Goal: Information Seeking & Learning: Learn about a topic

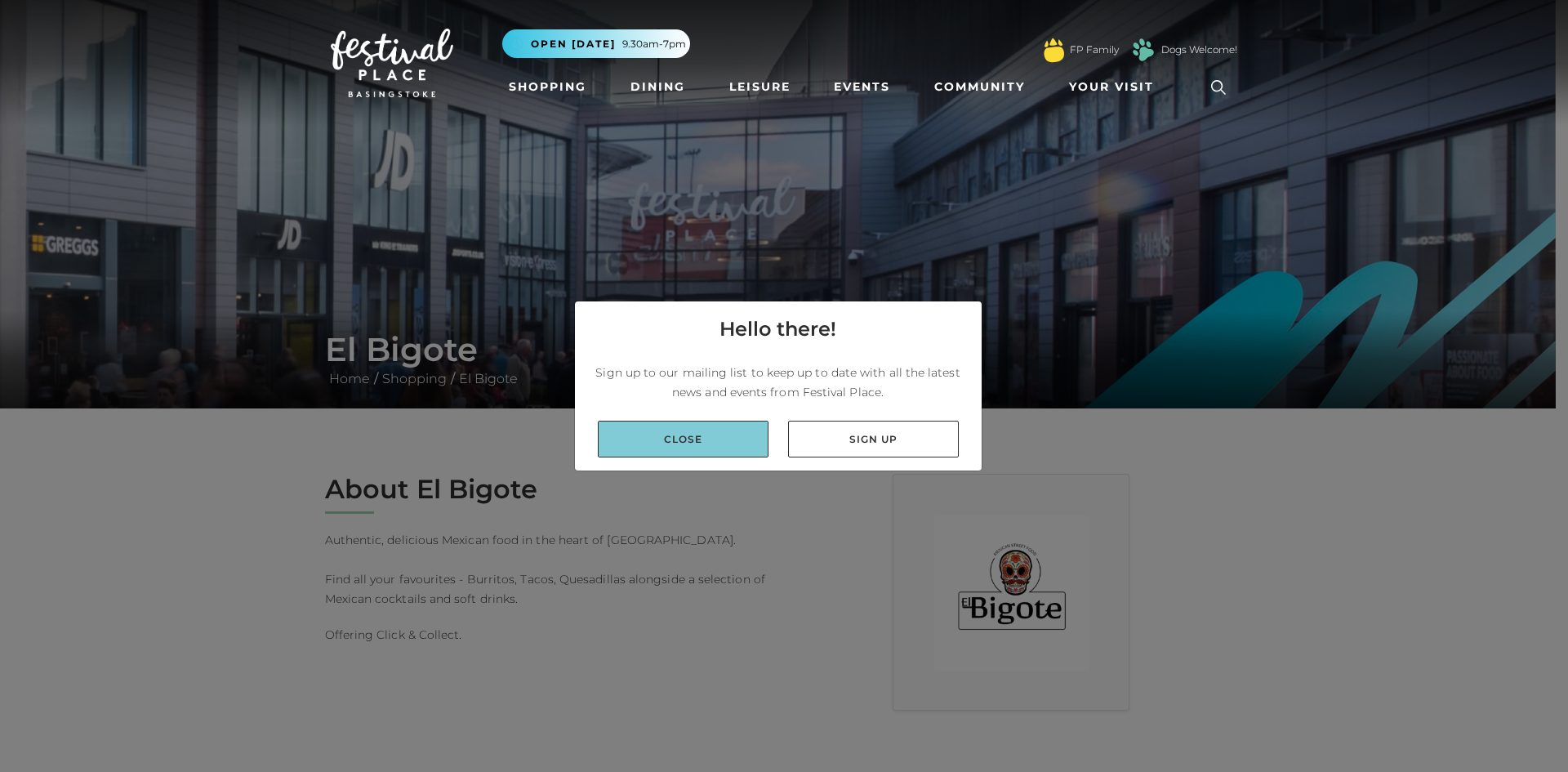
click at [688, 435] on link "Close" at bounding box center [683, 438] width 171 height 36
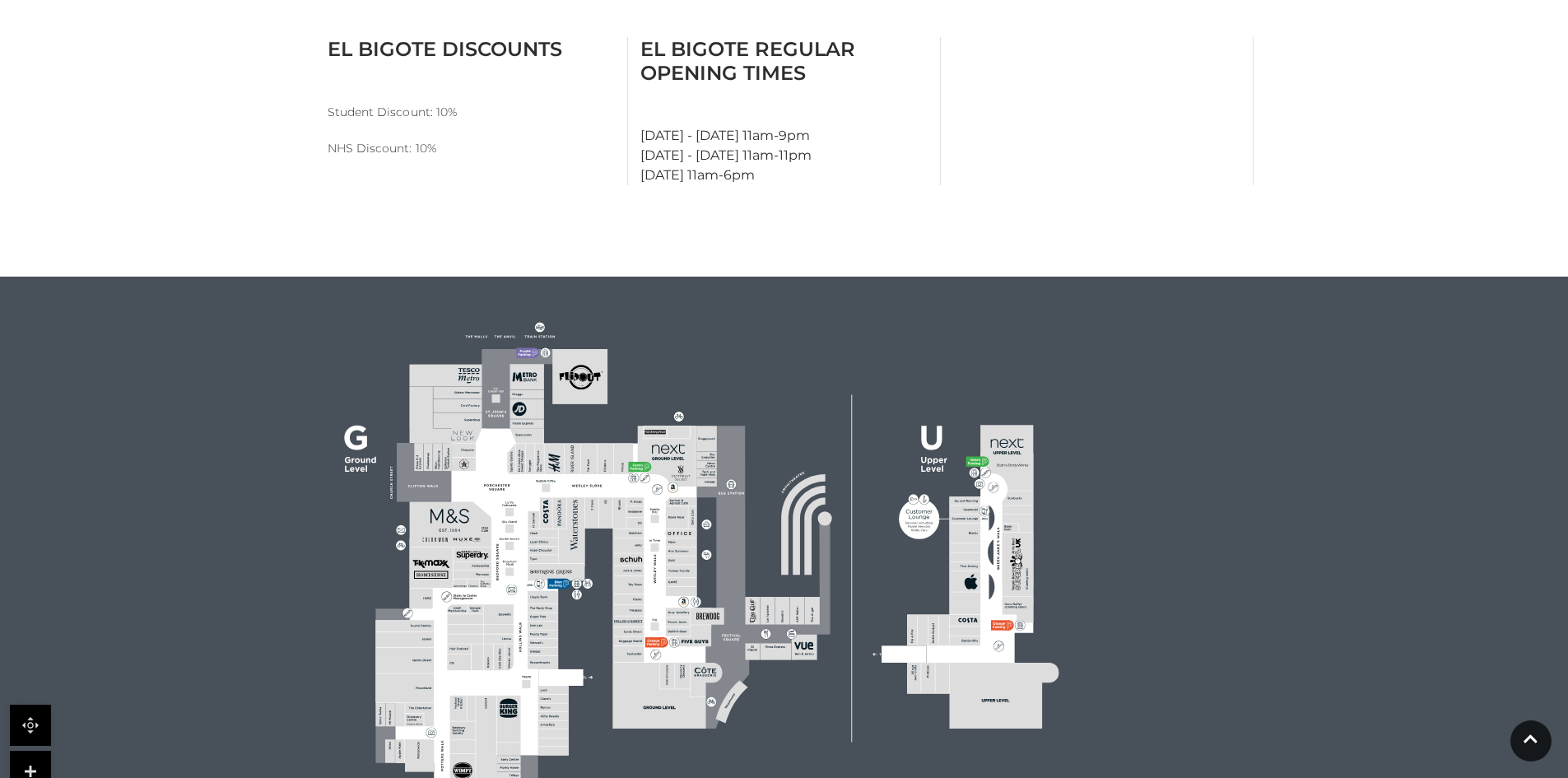
scroll to position [823, 0]
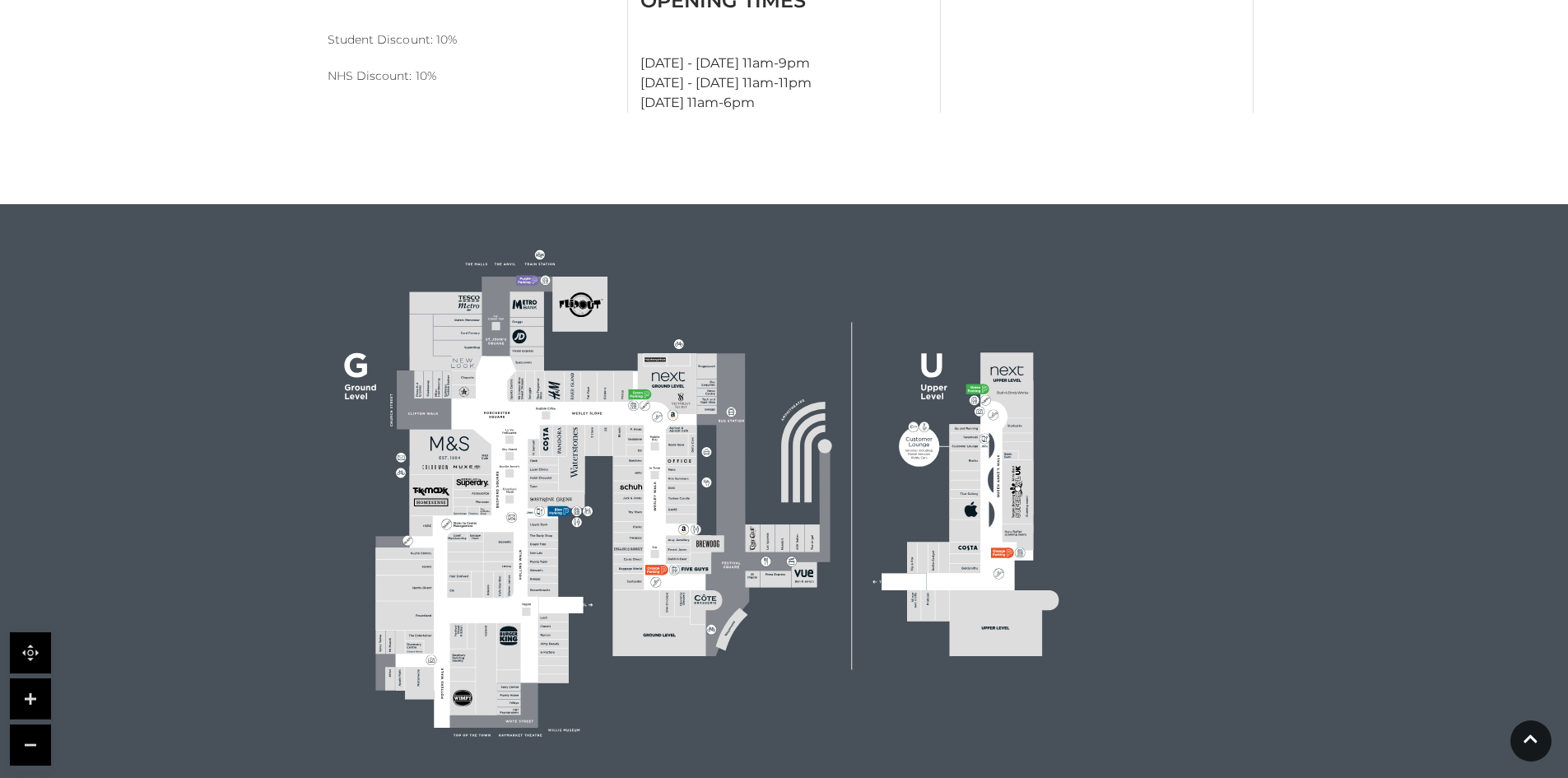
click at [643, 392] on icon at bounding box center [645, 393] width 10 height 10
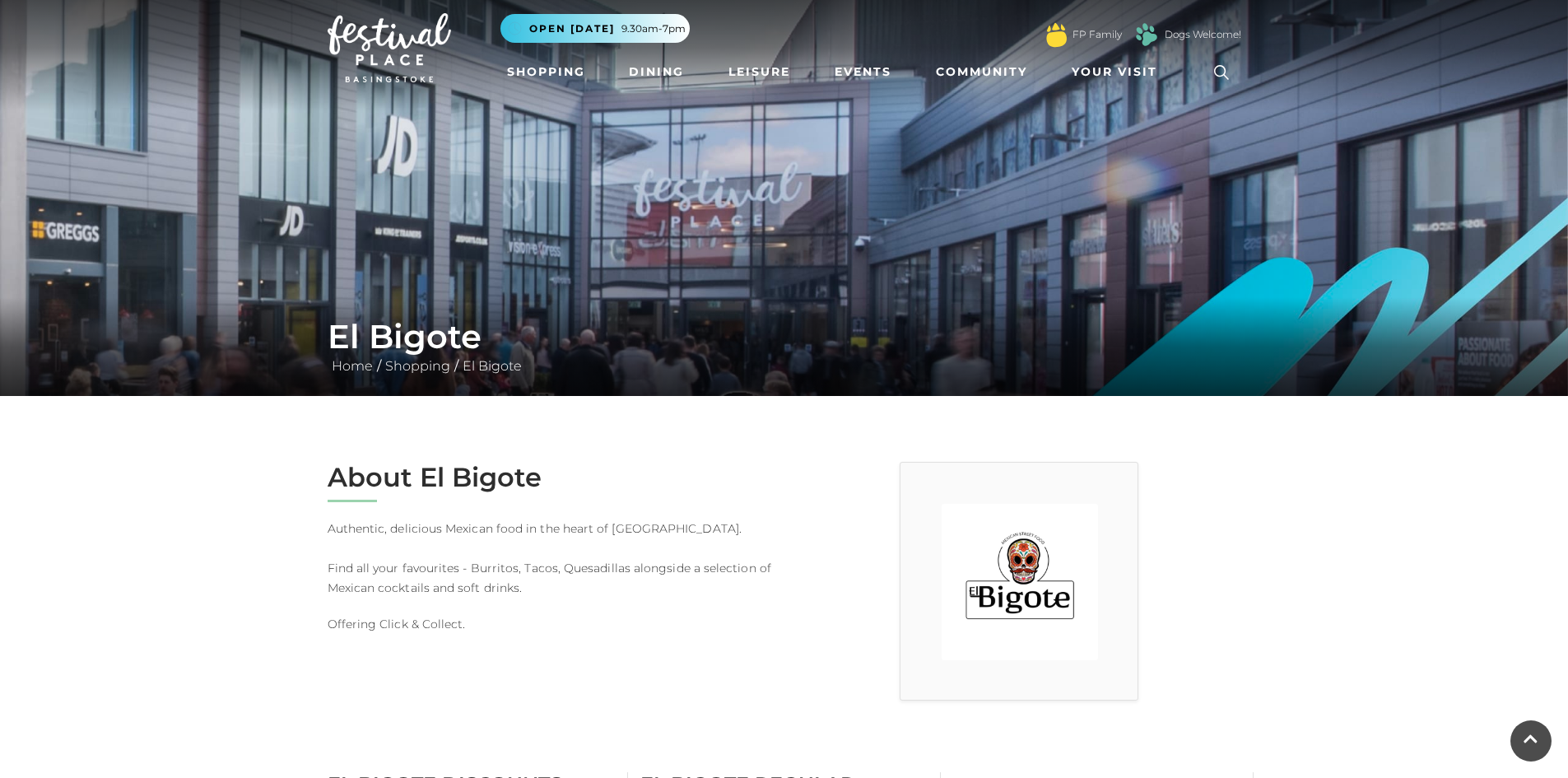
scroll to position [0, 0]
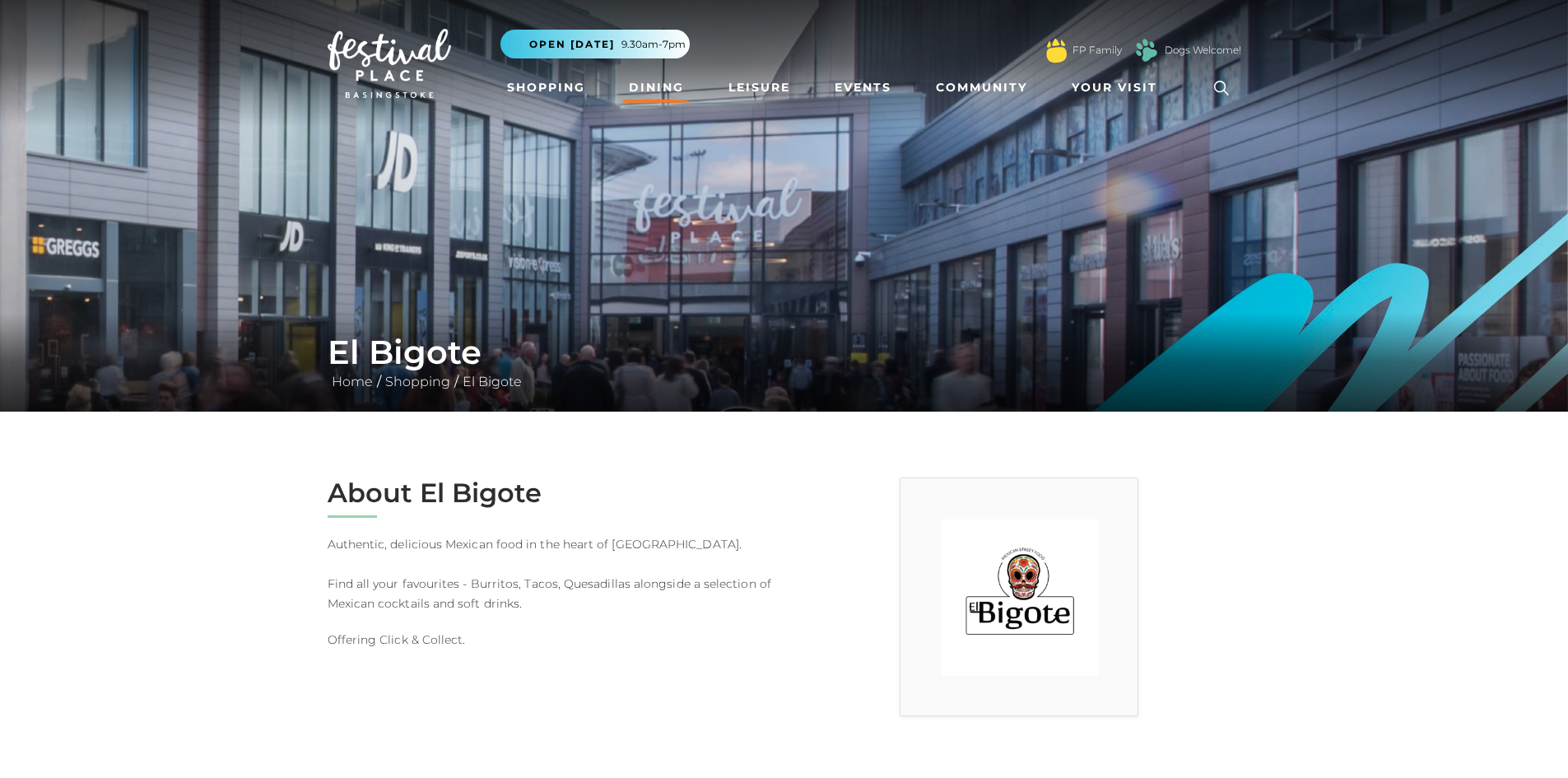
click at [649, 85] on link "Dining" at bounding box center [656, 88] width 68 height 30
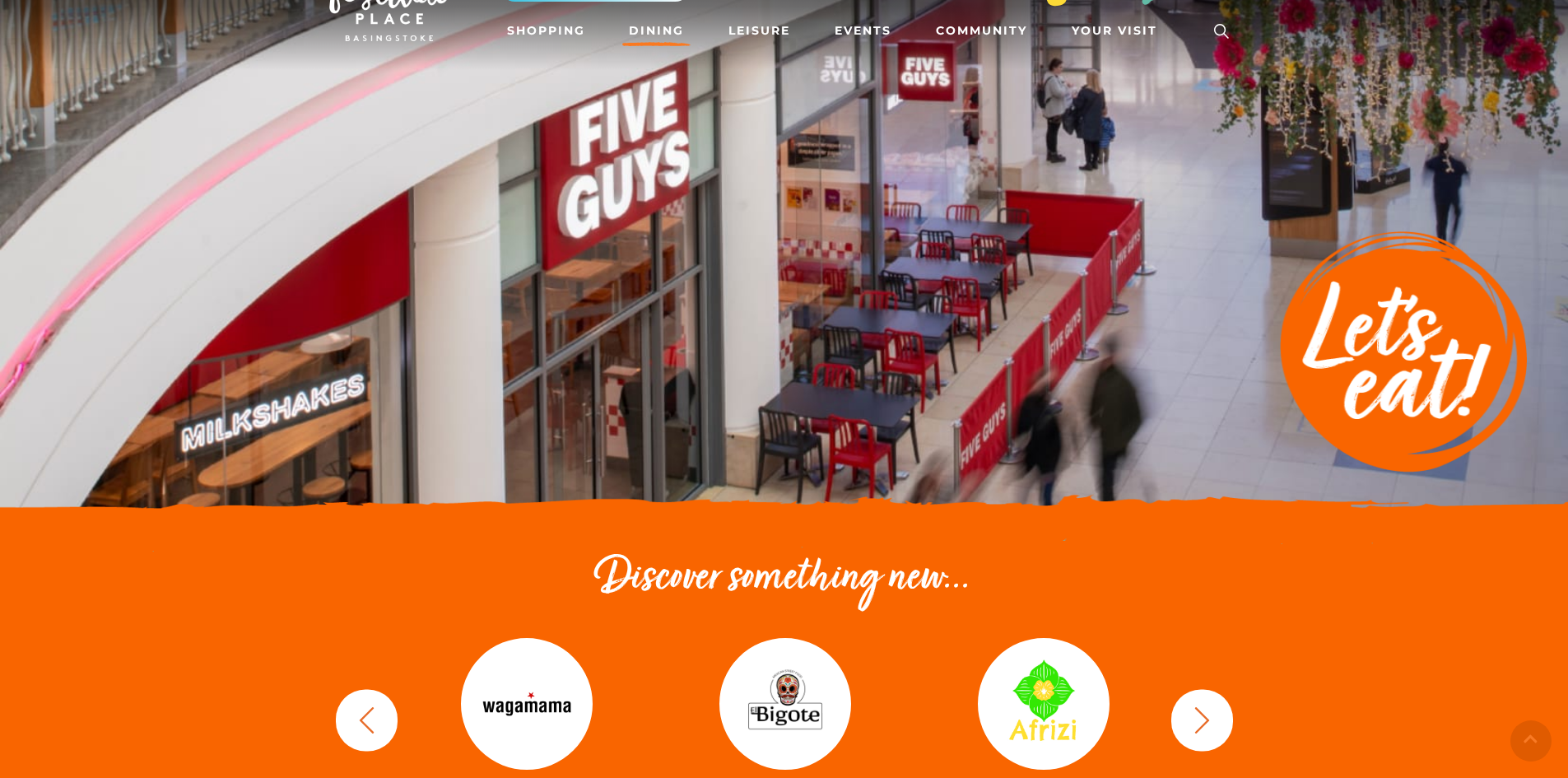
scroll to position [246, 0]
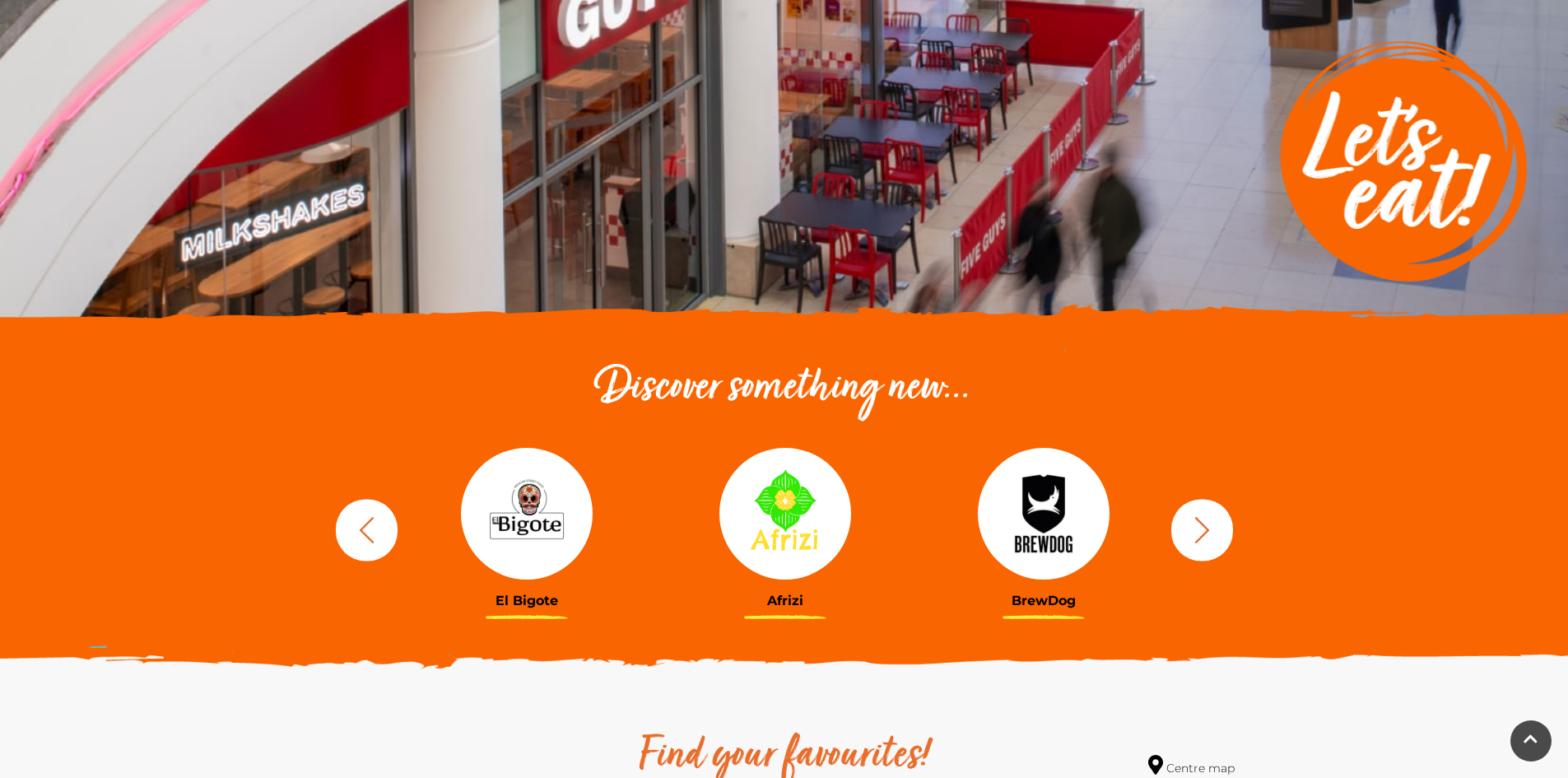
click at [524, 601] on h3 "El Bigote" at bounding box center [526, 600] width 234 height 15
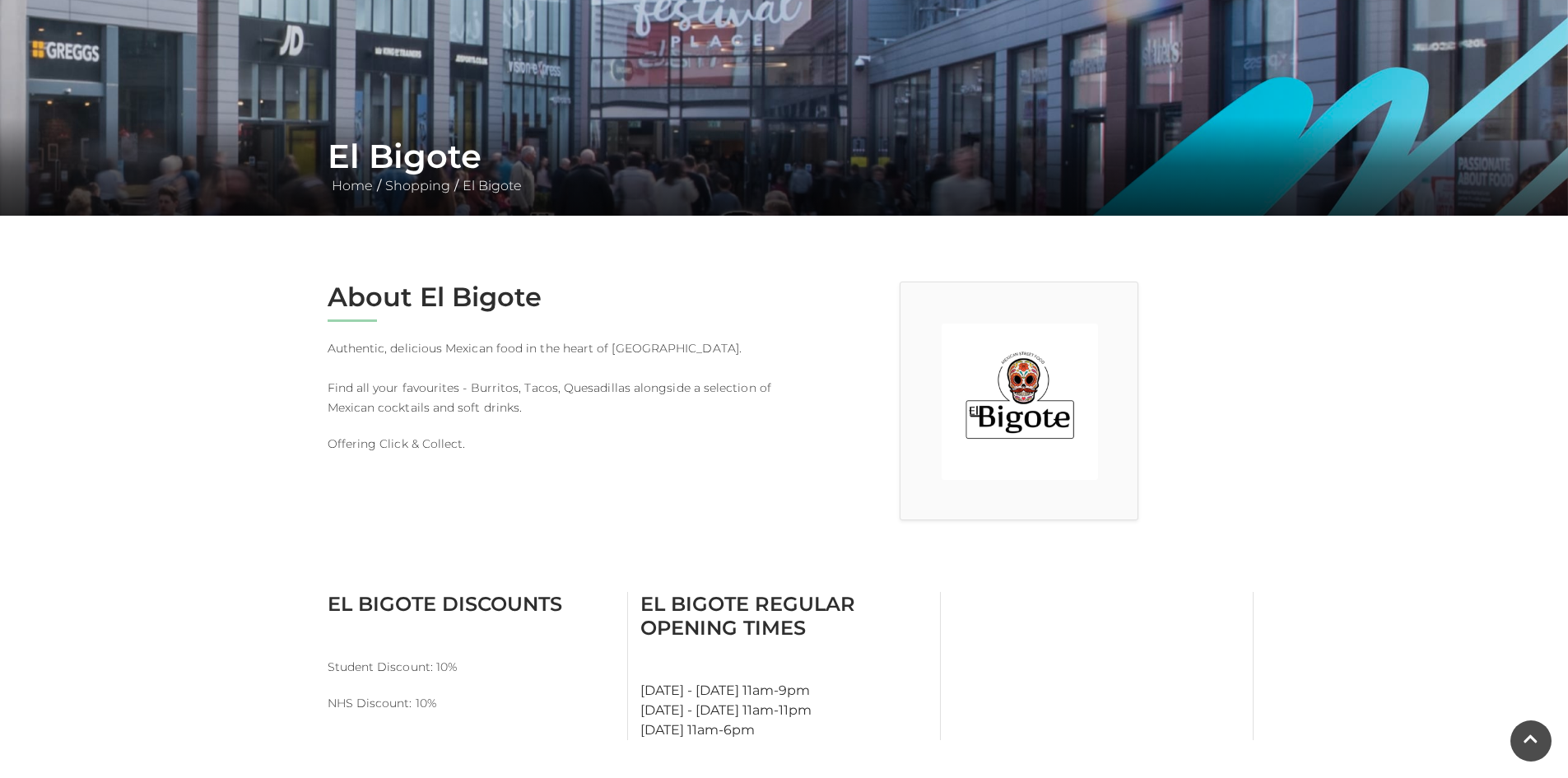
scroll to position [246, 0]
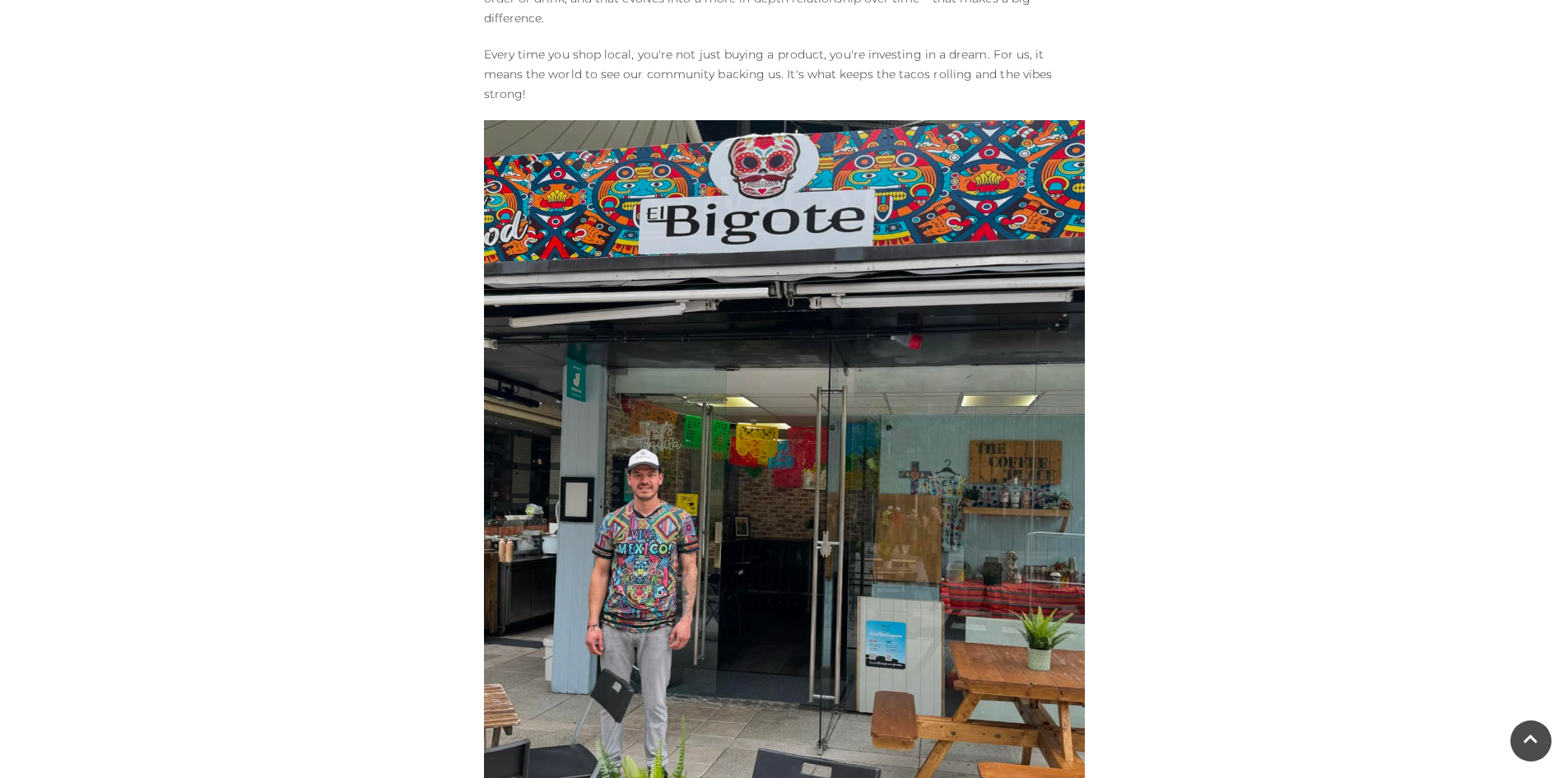
scroll to position [1811, 0]
